Goal: Task Accomplishment & Management: Manage account settings

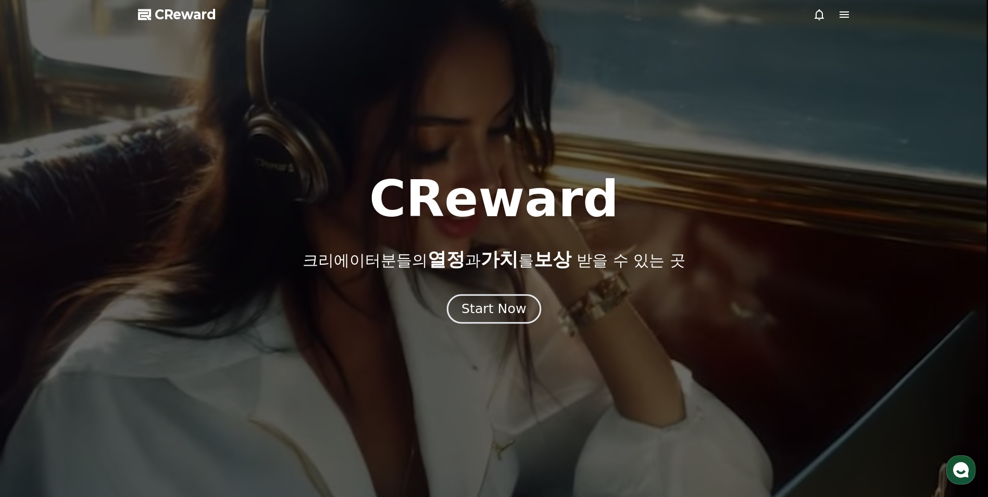
click at [489, 313] on div "Start Now" at bounding box center [493, 309] width 65 height 18
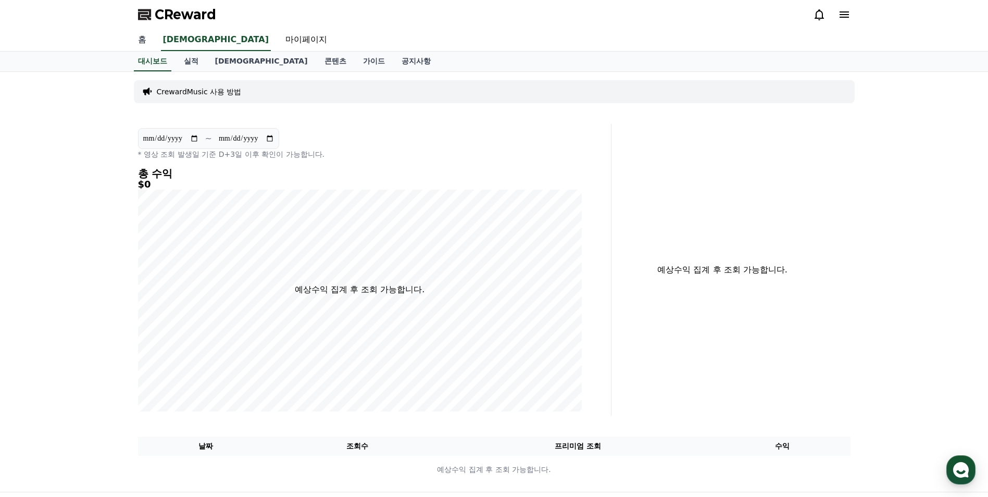
click at [146, 39] on link "홈" at bounding box center [142, 40] width 25 height 22
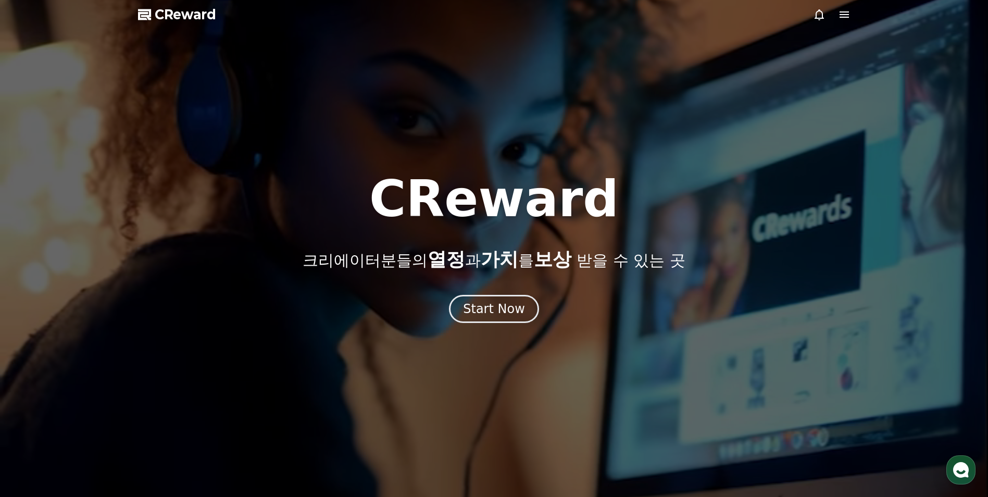
click at [465, 291] on div "CReward 크리에이터분들의 열정 과 가치 를 보상 받을 수 있는 곳 Start Now" at bounding box center [494, 248] width 988 height 149
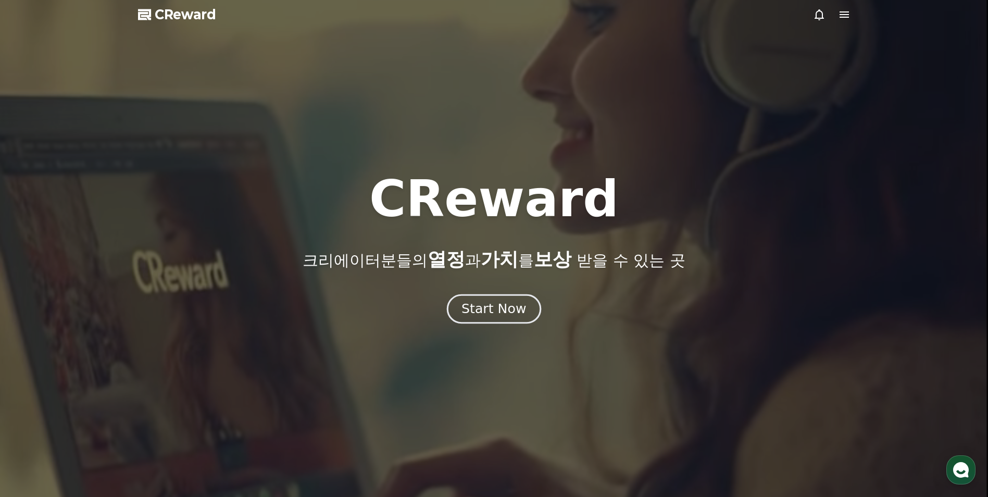
click at [476, 312] on div "Start Now" at bounding box center [493, 309] width 65 height 18
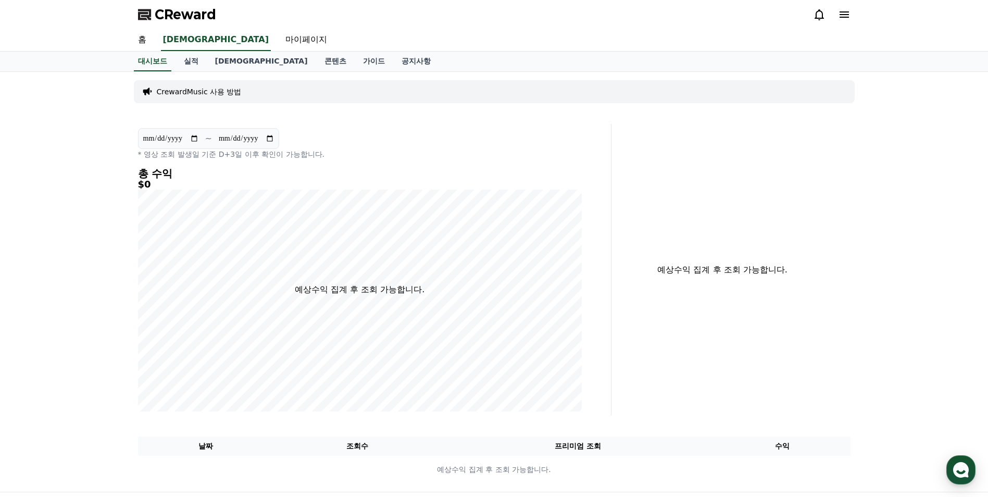
click at [847, 16] on icon at bounding box center [844, 14] width 12 height 12
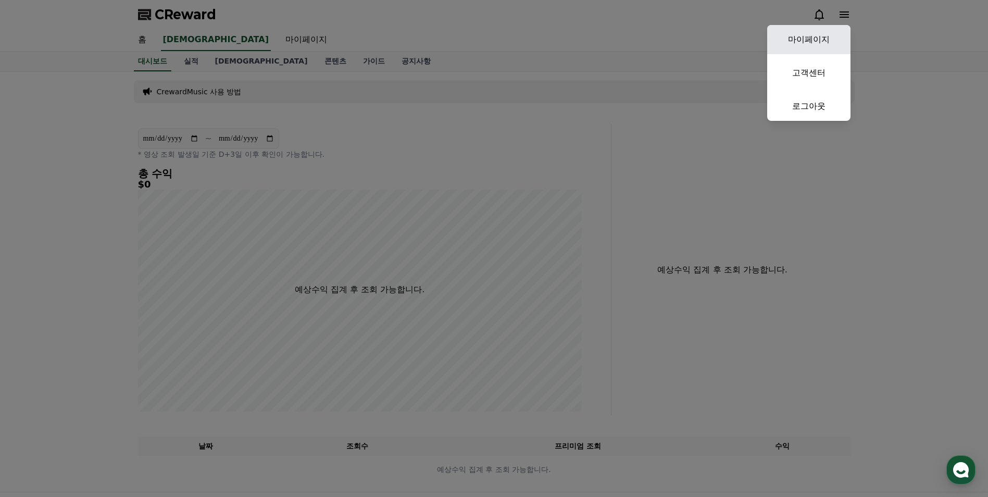
click at [830, 32] on link "마이페이지" at bounding box center [808, 39] width 83 height 29
select select "**********"
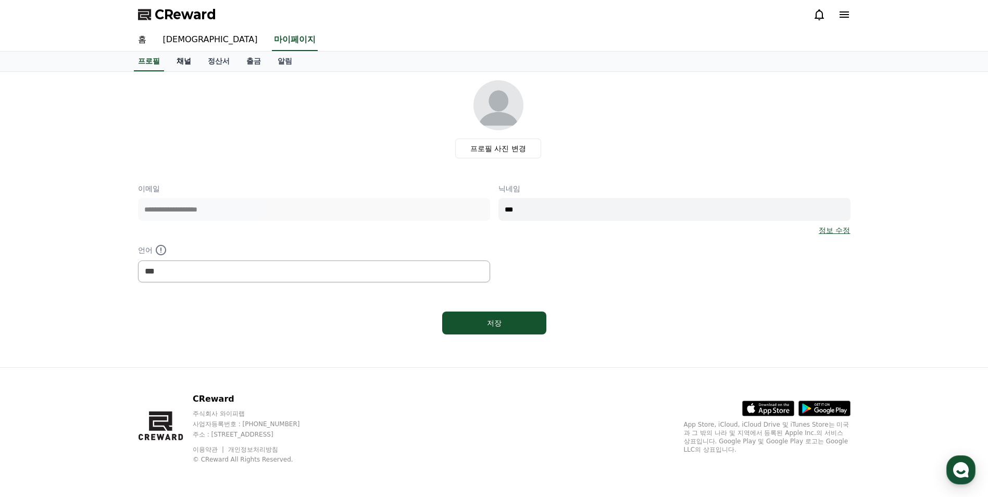
click at [184, 65] on link "채널" at bounding box center [183, 62] width 31 height 20
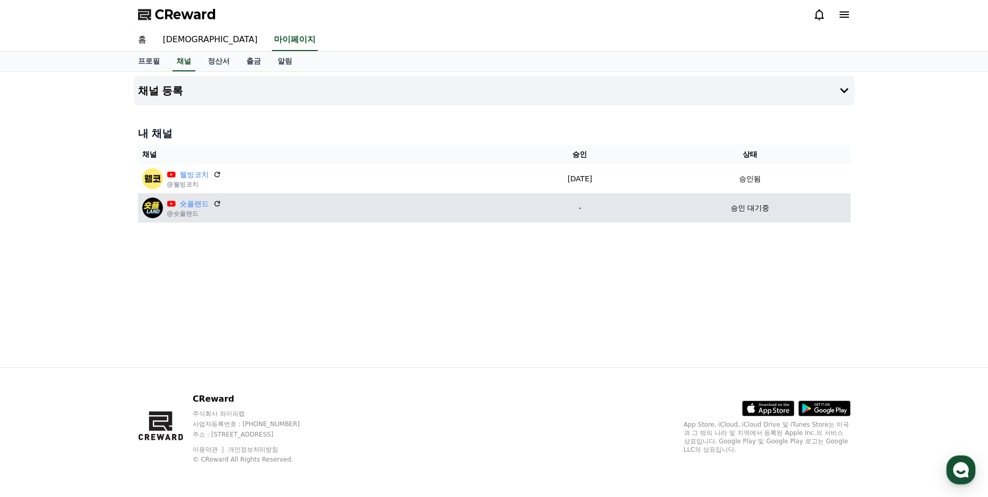
click at [743, 210] on p "승인 대기중" at bounding box center [750, 208] width 39 height 11
click at [573, 207] on p "-" at bounding box center [580, 208] width 132 height 11
